Goal: Task Accomplishment & Management: Use online tool/utility

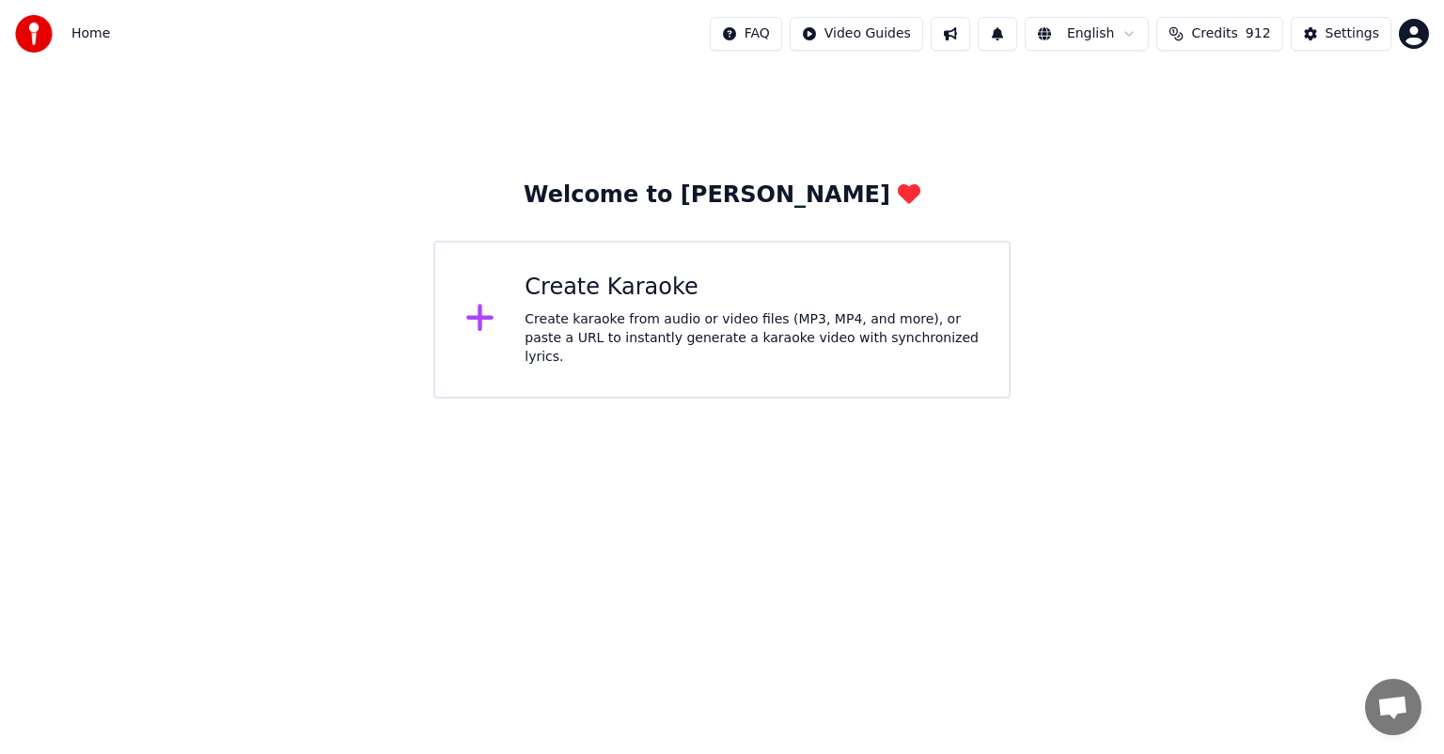
click at [724, 342] on div "Create karaoke from audio or video files (MP3, MP4, and more), or paste a URL t…" at bounding box center [751, 338] width 454 height 56
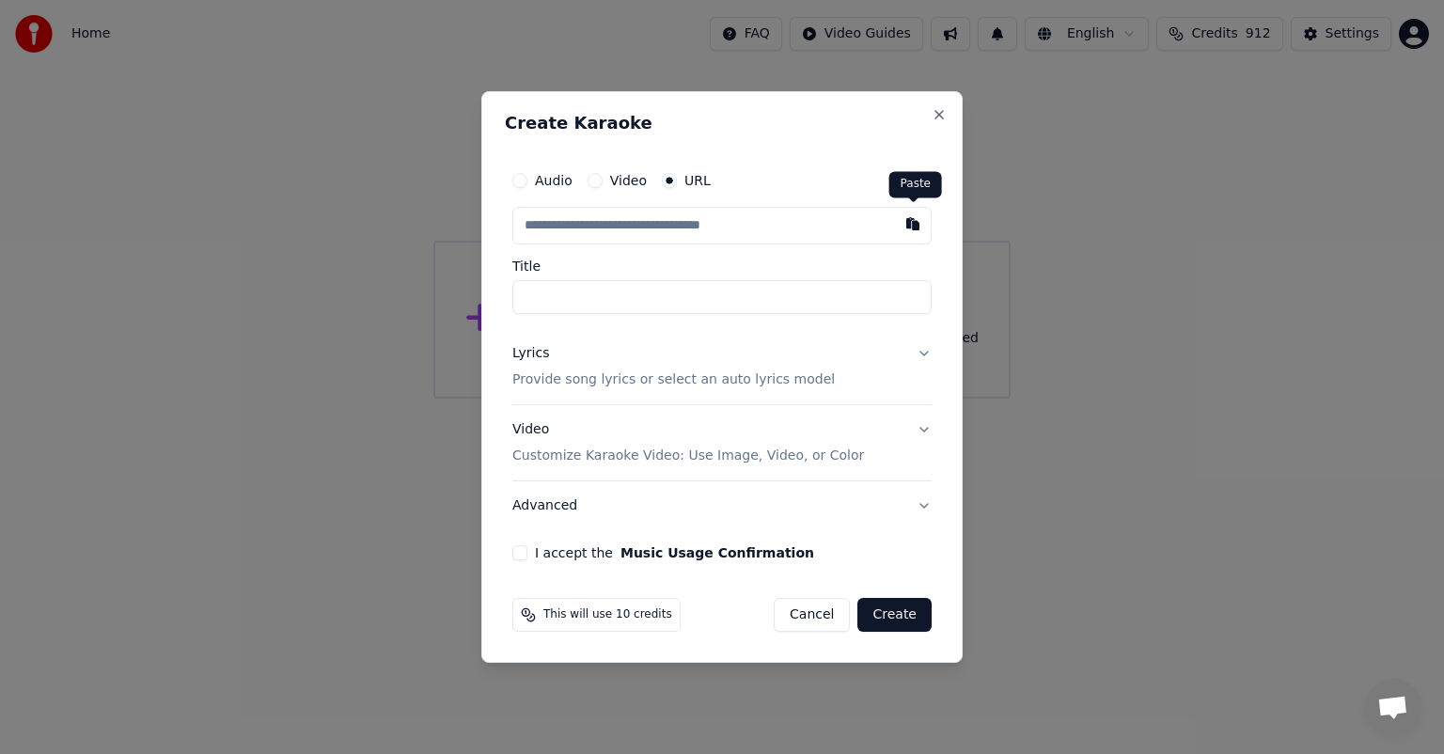
click at [914, 229] on button "button" at bounding box center [913, 224] width 38 height 34
type input "**********"
click at [520, 556] on button "I accept the Music Usage Confirmation" at bounding box center [519, 552] width 15 height 15
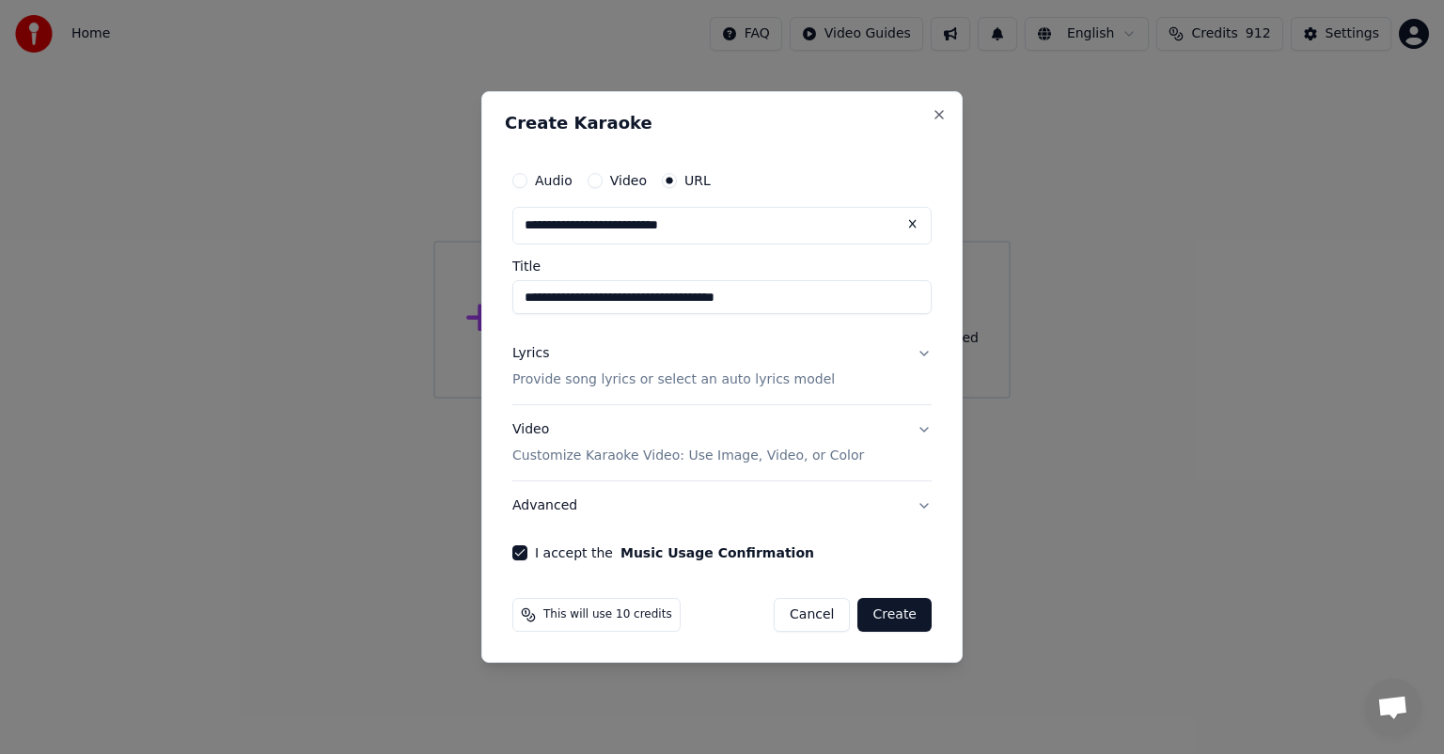
click at [914, 616] on button "Create" at bounding box center [894, 615] width 74 height 34
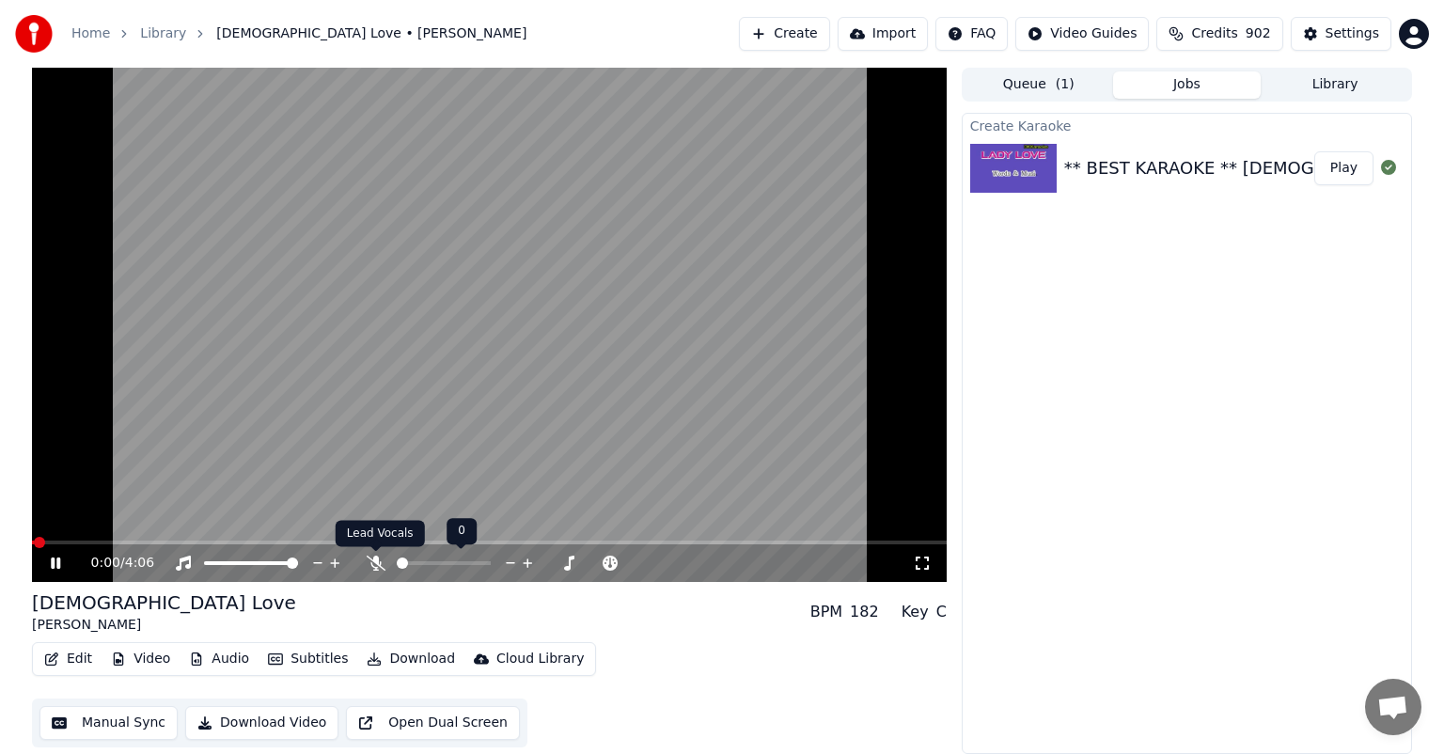
click at [377, 558] on icon at bounding box center [376, 563] width 19 height 15
click at [393, 661] on button "Download" at bounding box center [410, 659] width 103 height 26
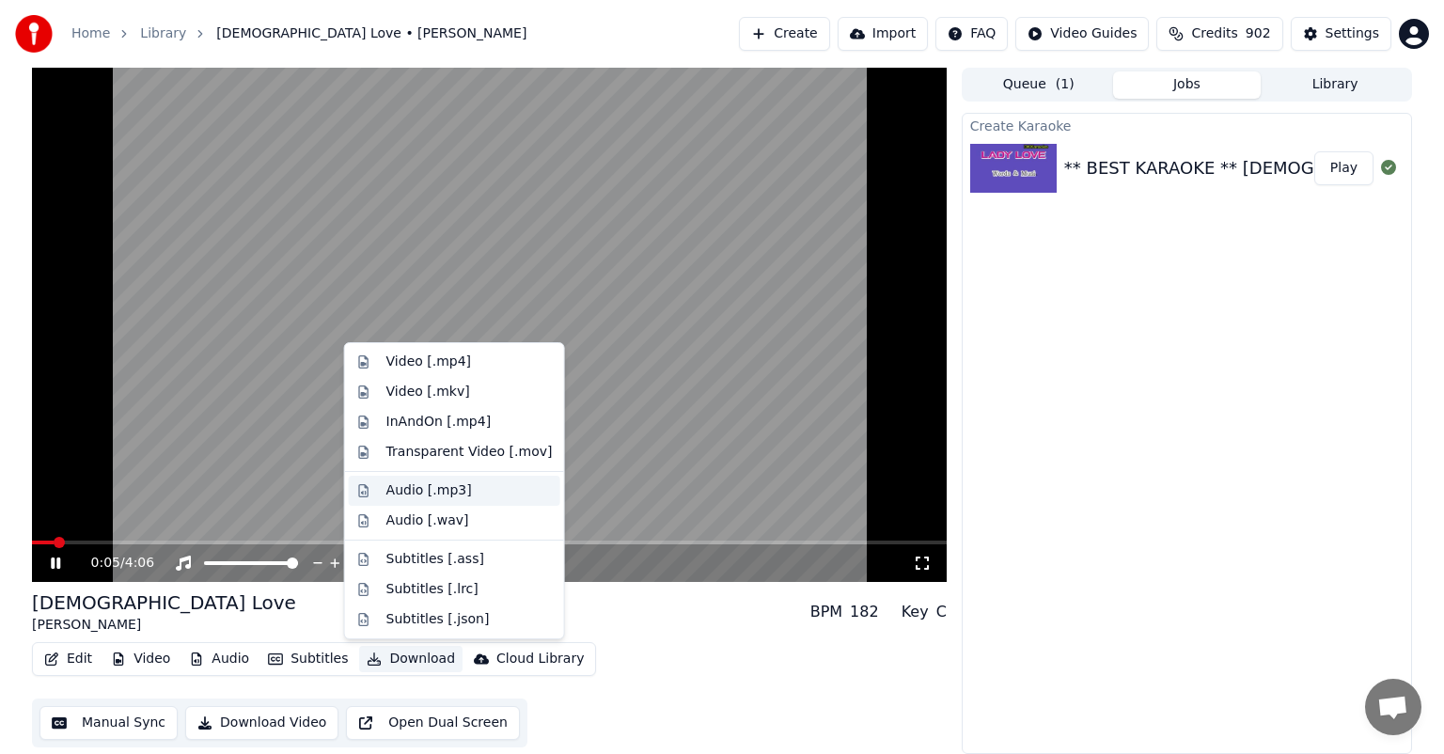
click at [429, 489] on div "Audio [.mp3]" at bounding box center [429, 490] width 86 height 19
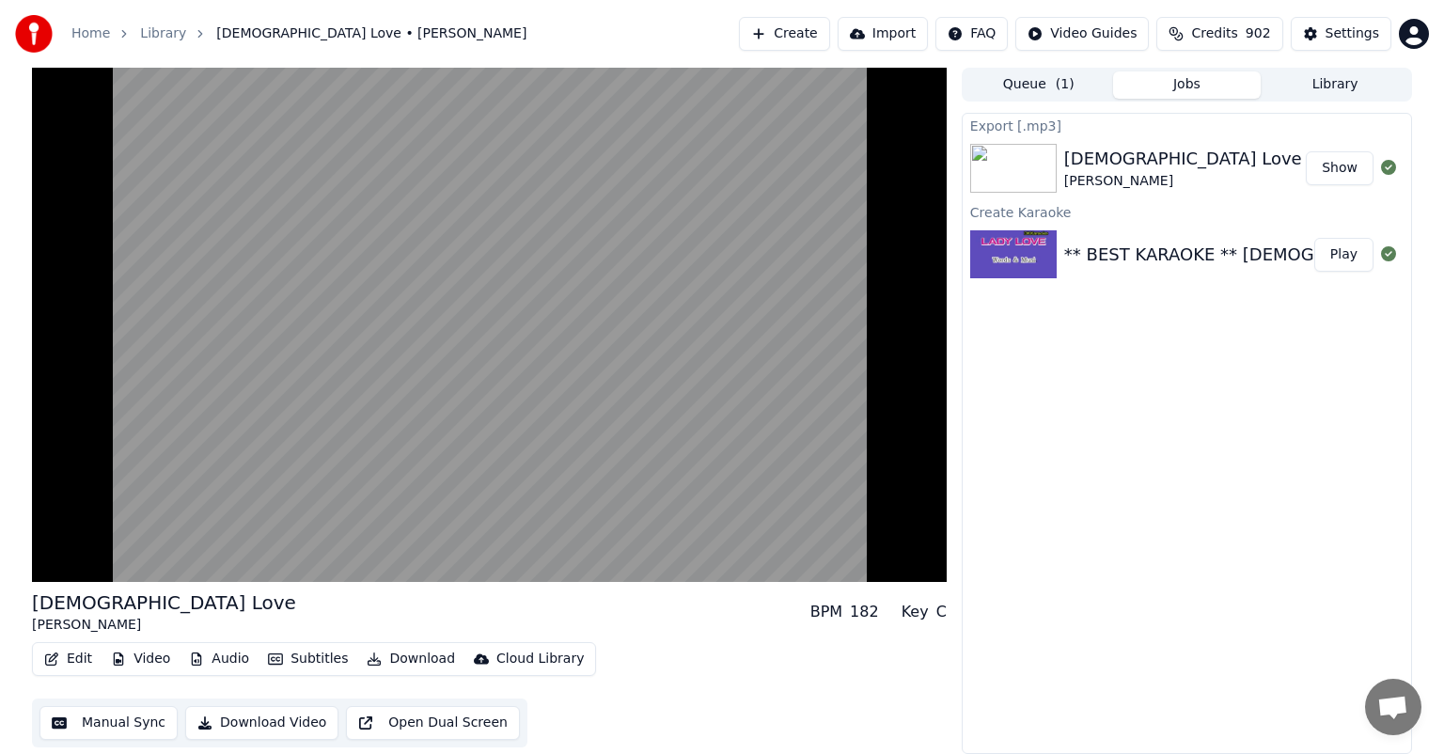
click at [1352, 169] on button "Show" at bounding box center [1340, 168] width 68 height 34
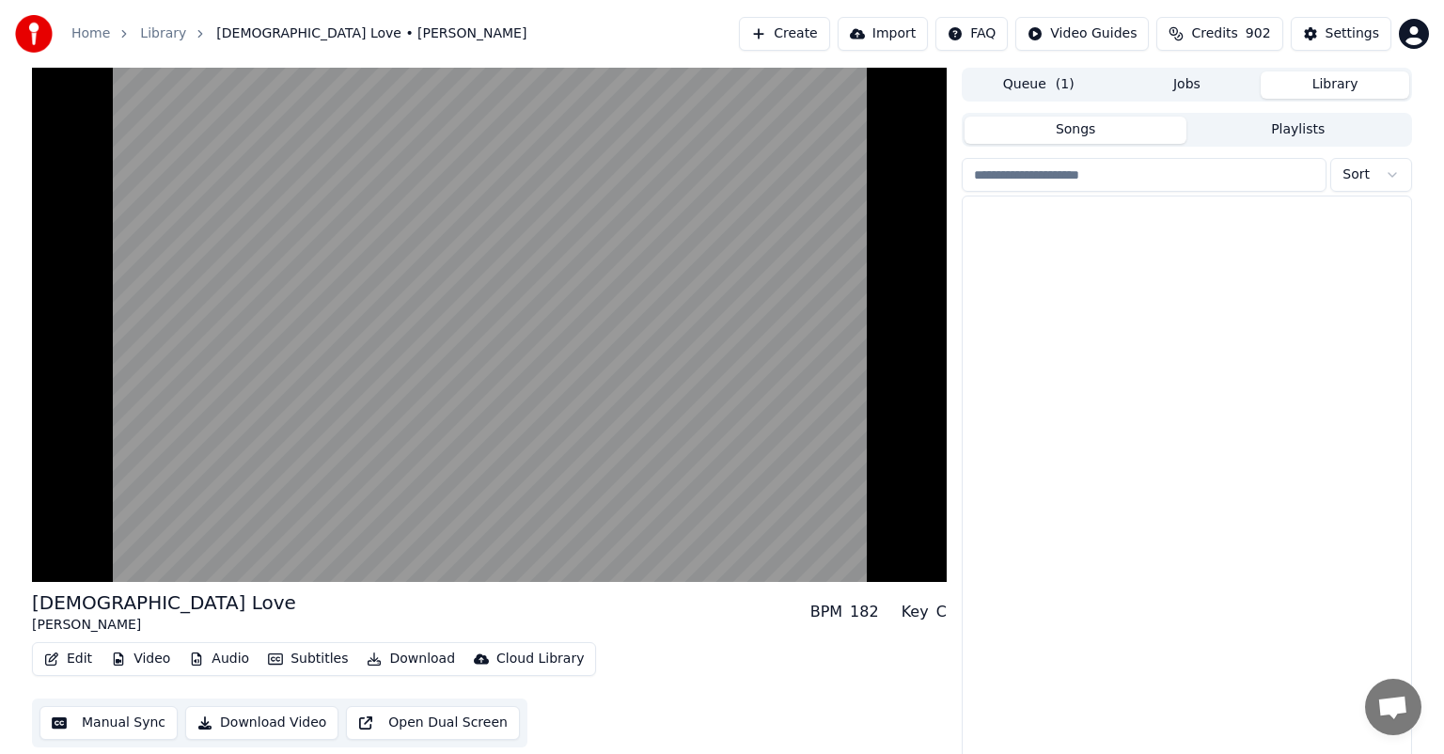
click at [1352, 83] on button "Library" at bounding box center [1334, 84] width 149 height 27
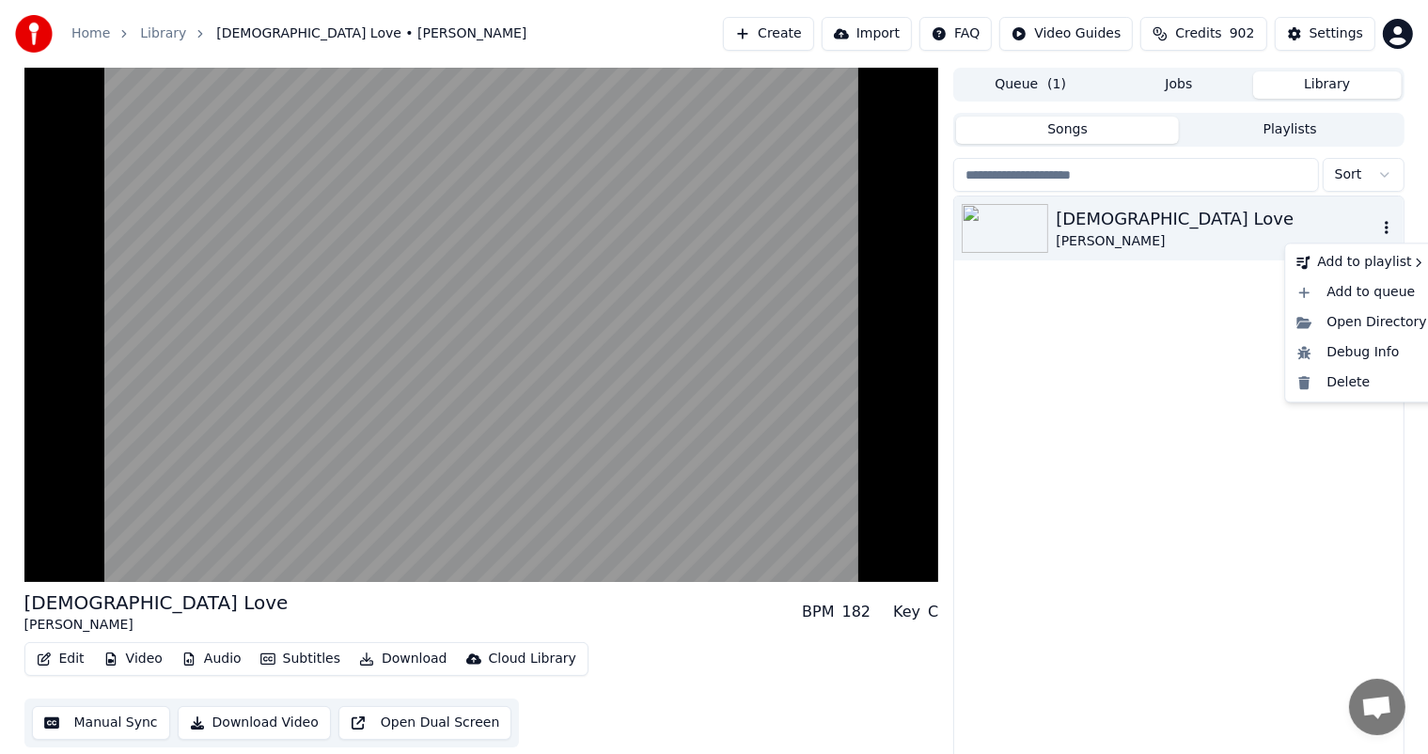
click at [1385, 226] on icon "button" at bounding box center [1386, 227] width 19 height 15
click at [1337, 387] on div "Delete" at bounding box center [1361, 383] width 145 height 30
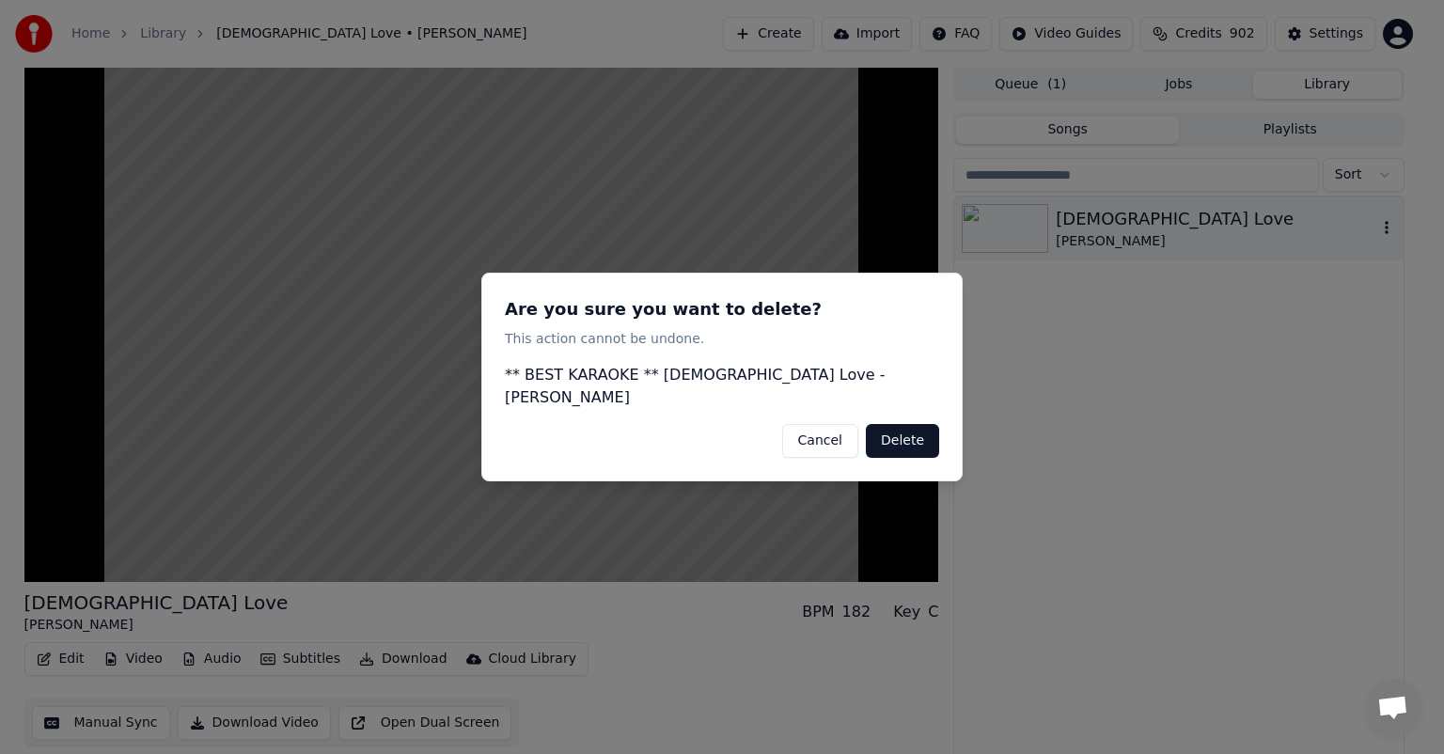
click at [930, 430] on button "Delete" at bounding box center [902, 441] width 73 height 34
